Goal: Find specific page/section: Locate a particular part of the current website

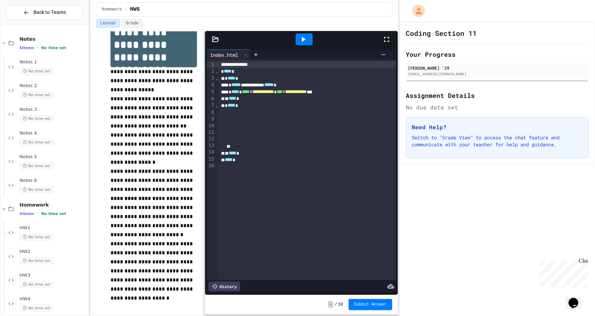
click at [384, 38] on icon at bounding box center [386, 39] width 8 height 8
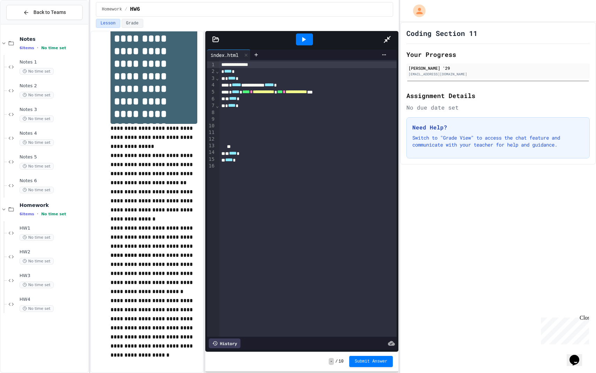
scroll to position [33, 0]
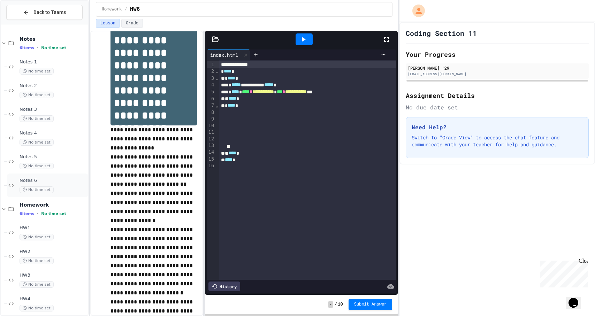
click at [69, 177] on div "Notes 6 No time set" at bounding box center [47, 186] width 81 height 24
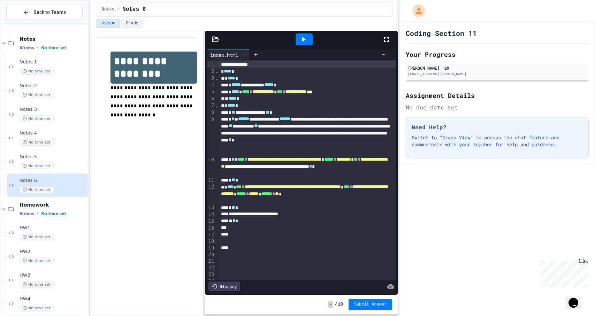
click at [305, 41] on icon at bounding box center [303, 39] width 8 height 8
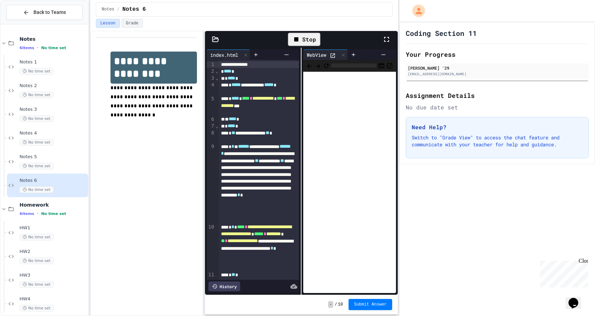
click at [390, 38] on icon at bounding box center [386, 39] width 8 height 8
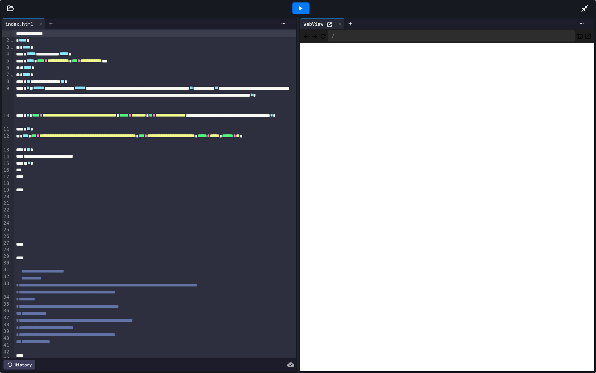
click at [52, 25] on icon at bounding box center [50, 23] width 3 height 3
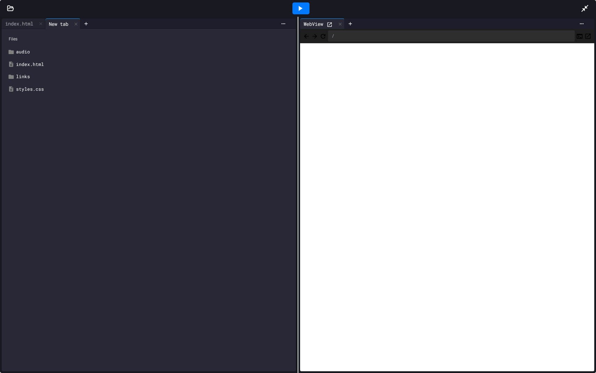
click at [29, 88] on div "styles.css" at bounding box center [154, 89] width 276 height 7
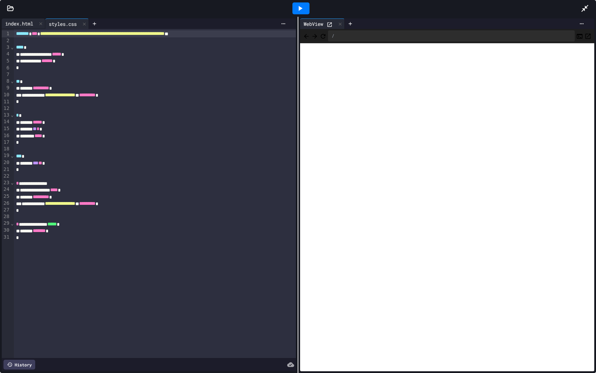
click at [24, 26] on div "index.html" at bounding box center [19, 23] width 35 height 7
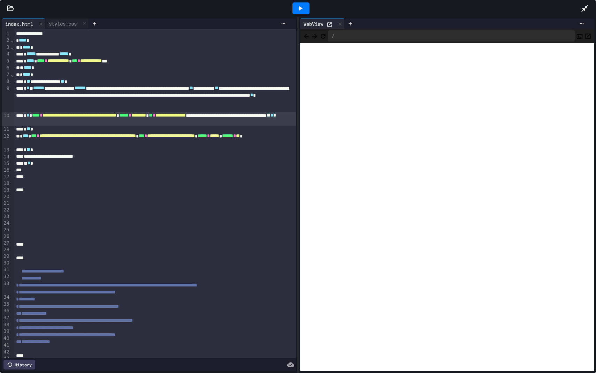
click at [181, 123] on div "**********" at bounding box center [155, 119] width 282 height 14
drag, startPoint x: 294, startPoint y: 15, endPoint x: 305, endPoint y: 10, distance: 11.5
click at [304, 11] on div at bounding box center [301, 8] width 24 height 19
click at [305, 10] on div at bounding box center [300, 8] width 17 height 12
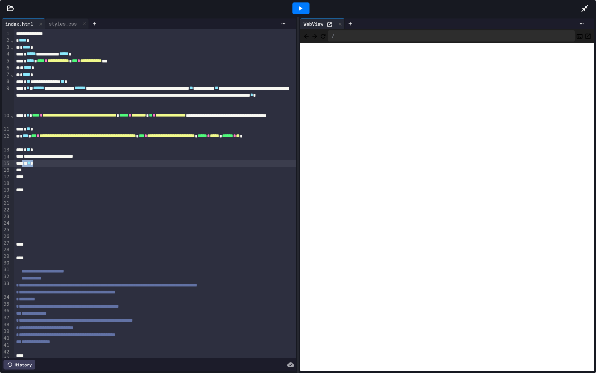
drag, startPoint x: 25, startPoint y: 165, endPoint x: 43, endPoint y: 166, distance: 17.5
click at [43, 167] on div "**********" at bounding box center [155, 208] width 282 height 358
click at [53, 176] on div at bounding box center [155, 176] width 282 height 7
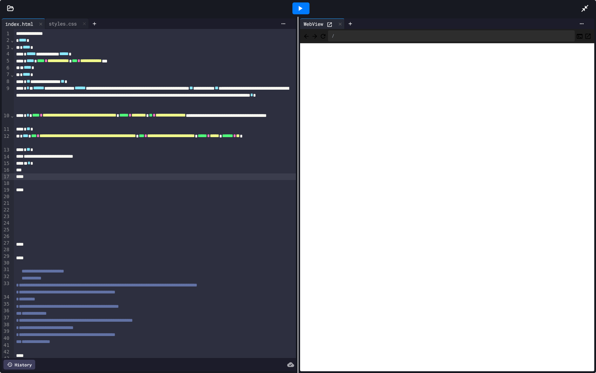
click at [304, 5] on div at bounding box center [300, 8] width 17 height 12
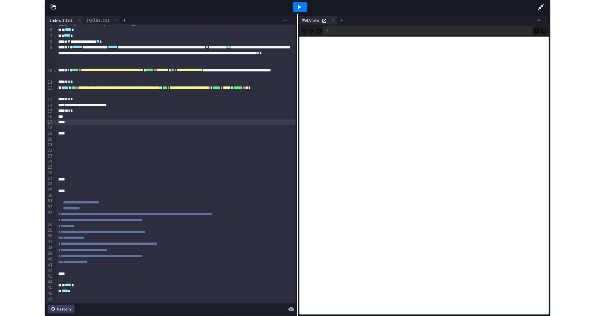
scroll to position [32, 0]
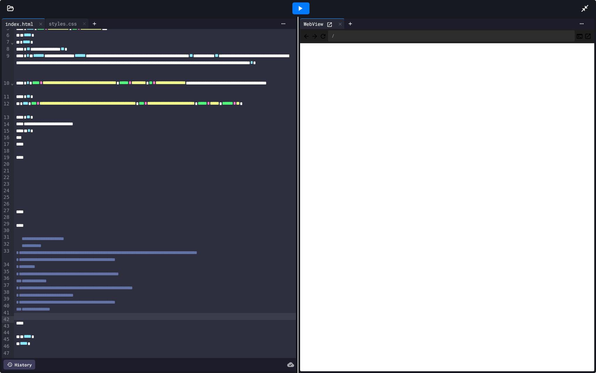
click at [139, 316] on div at bounding box center [155, 316] width 282 height 7
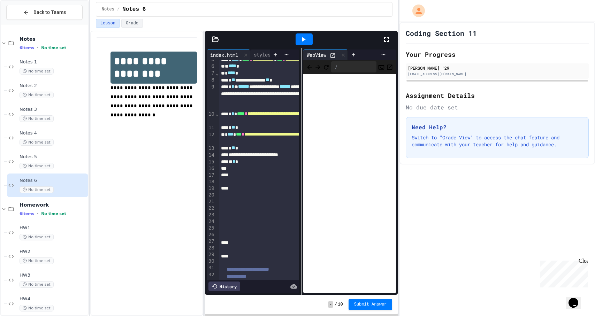
scroll to position [270, 0]
